Goal: Task Accomplishment & Management: Use online tool/utility

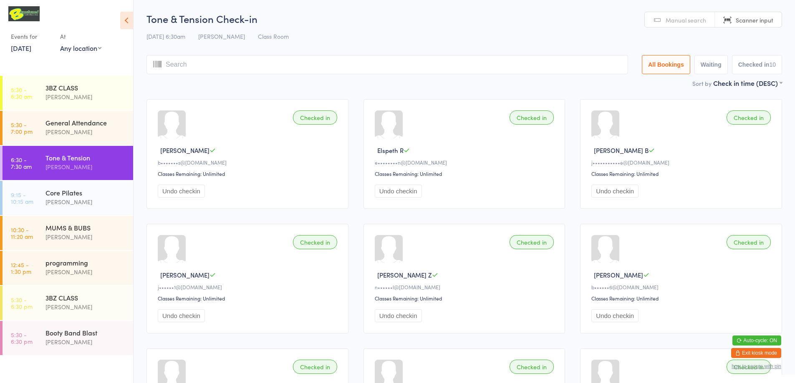
click at [731, 19] on link "Scanner input" at bounding box center [748, 20] width 67 height 16
type input "220204"
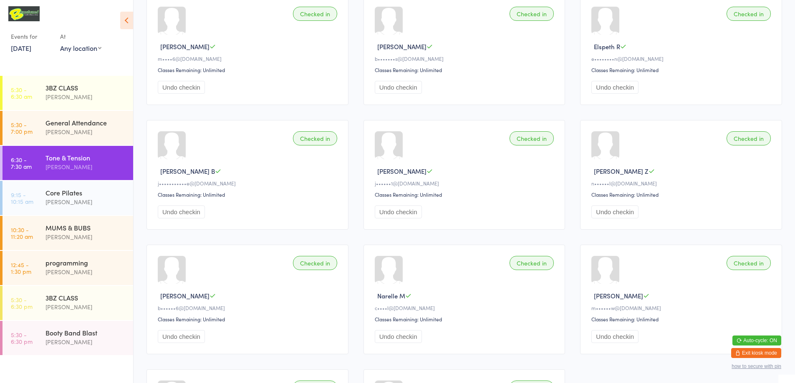
scroll to position [91, 0]
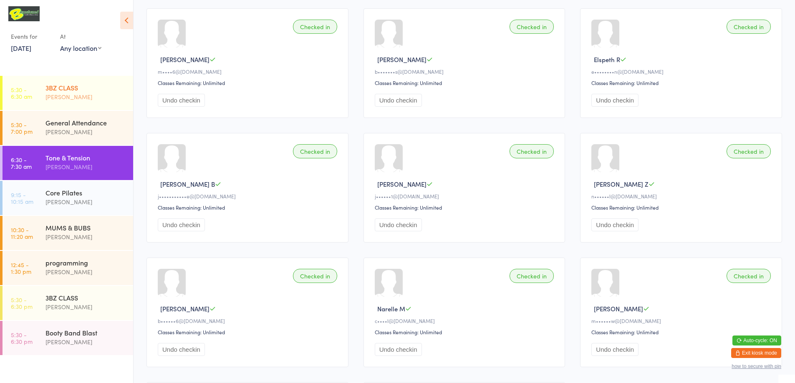
click at [84, 91] on div "3BZ CLASS" at bounding box center [85, 87] width 81 height 9
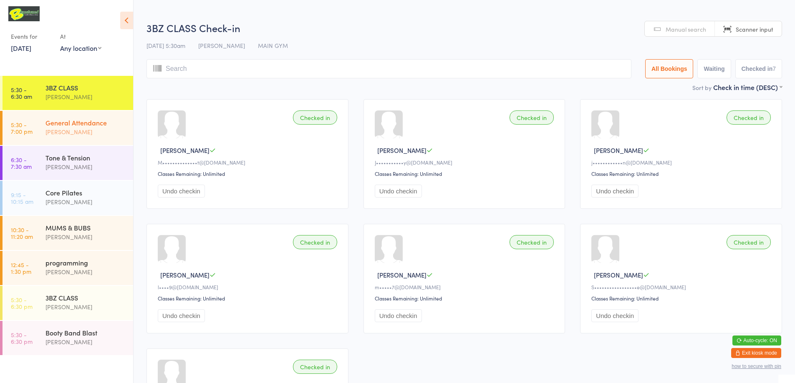
click at [117, 134] on div "[PERSON_NAME]" at bounding box center [85, 132] width 81 height 10
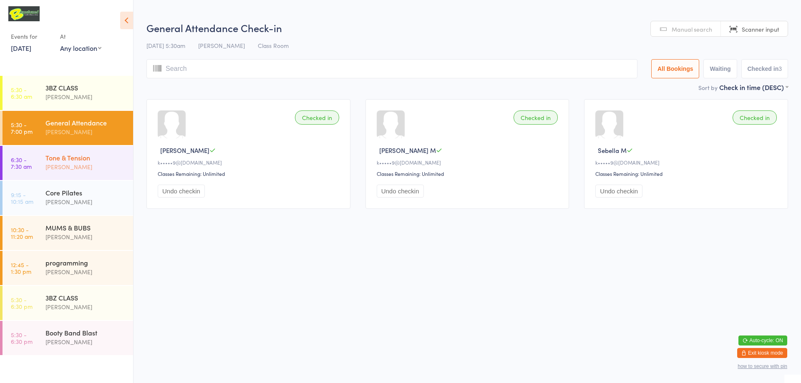
click at [117, 150] on div "Tone & Tension [PERSON_NAME]" at bounding box center [89, 162] width 88 height 33
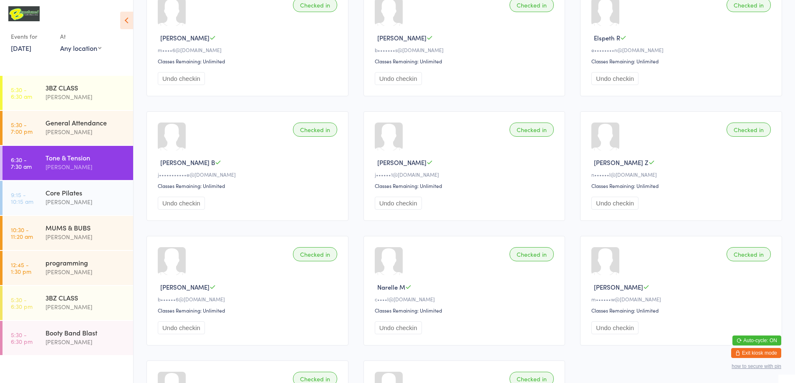
scroll to position [125, 0]
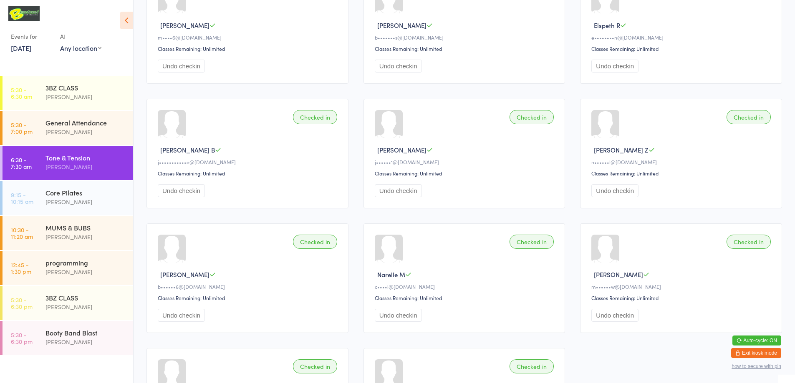
drag, startPoint x: 344, startPoint y: 381, endPoint x: 482, endPoint y: 380, distance: 138.1
click at [366, 258] on html "You have now entered Kiosk Mode. Members will be able to check themselves in us…" at bounding box center [397, 66] width 795 height 383
drag, startPoint x: 101, startPoint y: 376, endPoint x: 549, endPoint y: 185, distance: 487.5
click at [612, 180] on div "Checked in [PERSON_NAME] Z n••••••l@[DOMAIN_NAME] Classes Remaining: Unlimited …" at bounding box center [681, 154] width 202 height 110
